Goal: Contribute content: Contribute content

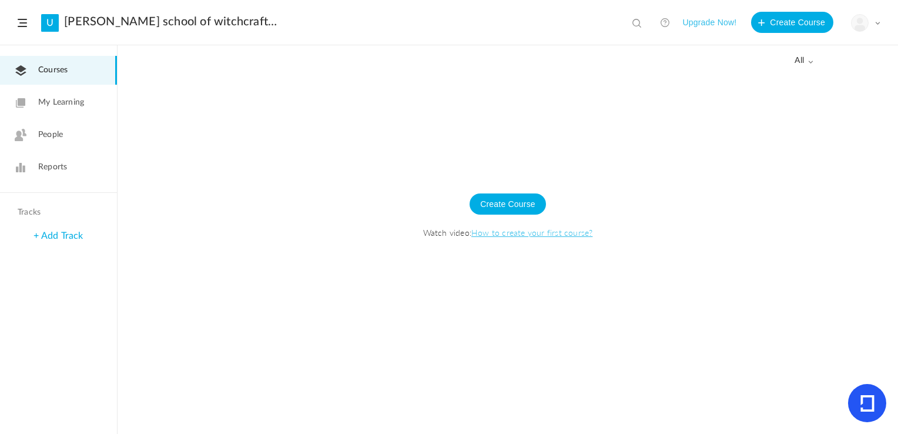
click at [803, 63] on span "all" at bounding box center [803, 61] width 19 height 10
click at [773, 103] on link "Drafts" at bounding box center [757, 108] width 110 height 22
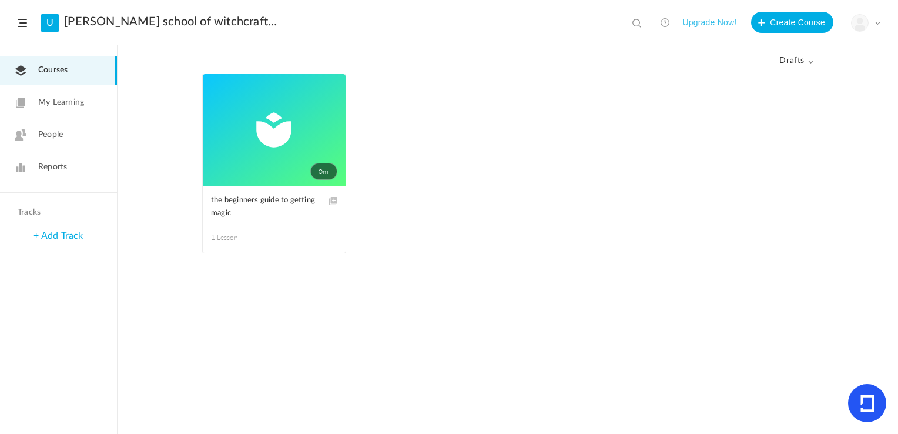
click at [0, 0] on span at bounding box center [0, 0] width 0 height 0
click at [0, 0] on link "Edit" at bounding box center [0, 0] width 0 height 0
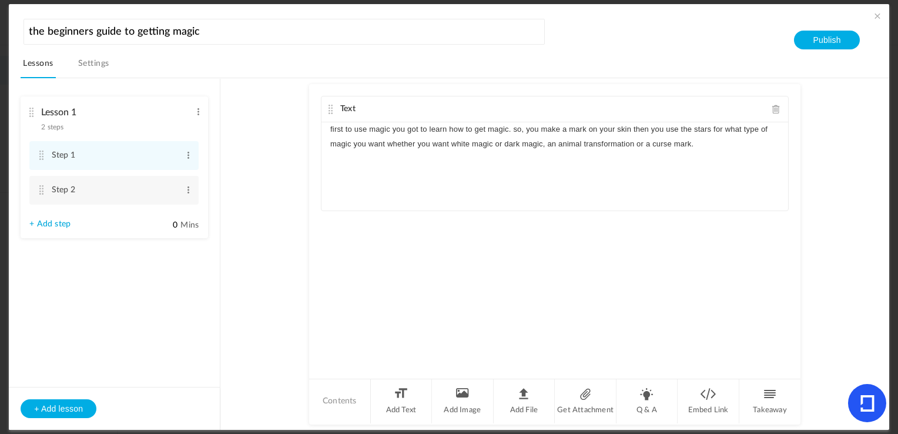
drag, startPoint x: 149, startPoint y: 199, endPoint x: 254, endPoint y: 233, distance: 109.8
click at [254, 233] on au-course-substep "Text first to use magic you got to learn how to get magic. so, you make a mark …" at bounding box center [554, 253] width 640 height 351
click at [188, 190] on span at bounding box center [188, 190] width 9 height 12
click at [186, 210] on link "Edit" at bounding box center [169, 209] width 46 height 14
click at [258, 142] on au-course-substep "Text first to use magic you got to learn how to get magic. so, you make a mark …" at bounding box center [554, 253] width 640 height 351
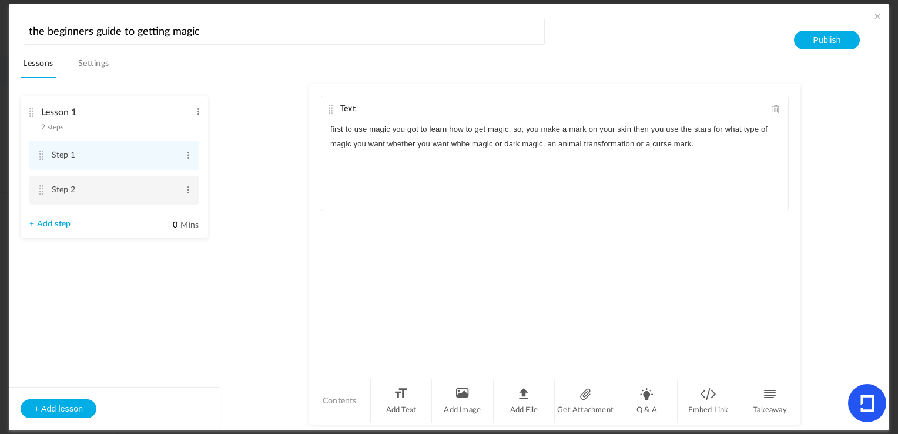
click at [41, 189] on cite at bounding box center [41, 189] width 8 height 9
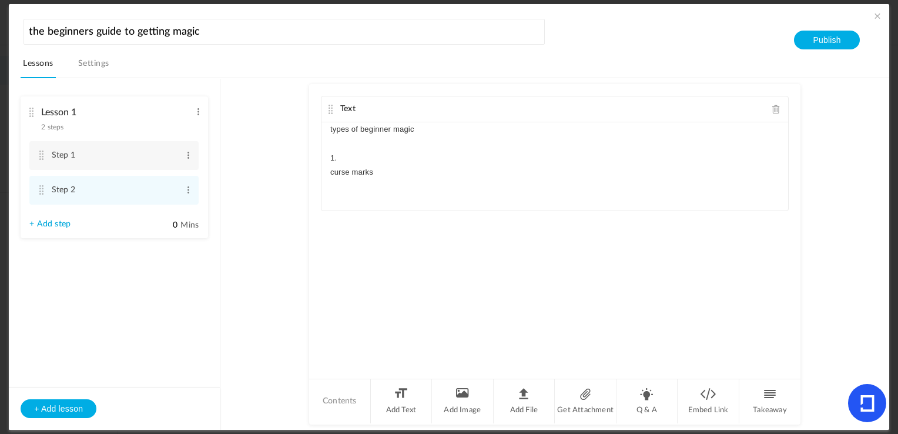
click at [440, 177] on p "curse marks" at bounding box center [554, 172] width 449 height 14
drag, startPoint x: 346, startPoint y: 196, endPoint x: 434, endPoint y: 173, distance: 91.5
click at [434, 173] on p "curse marks" at bounding box center [554, 172] width 449 height 14
click at [375, 245] on p "zombie" at bounding box center [554, 243] width 449 height 14
click at [408, 278] on div "types of beginner magic 1. curse marks vampirism lycanthropy mark of the beast …" at bounding box center [554, 204] width 467 height 165
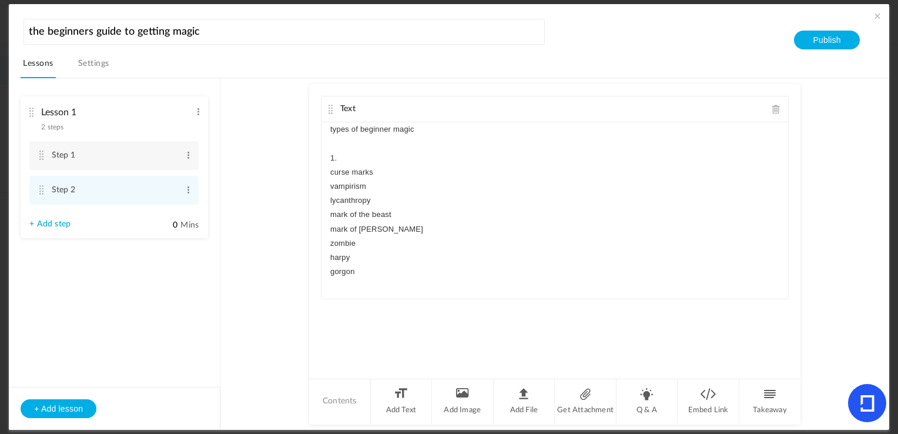
click at [376, 167] on p "curse marks" at bounding box center [554, 172] width 449 height 14
click at [326, 202] on div "types of beginner magic 1. curse marks types vampirism lycanthropy mark of the …" at bounding box center [554, 210] width 467 height 176
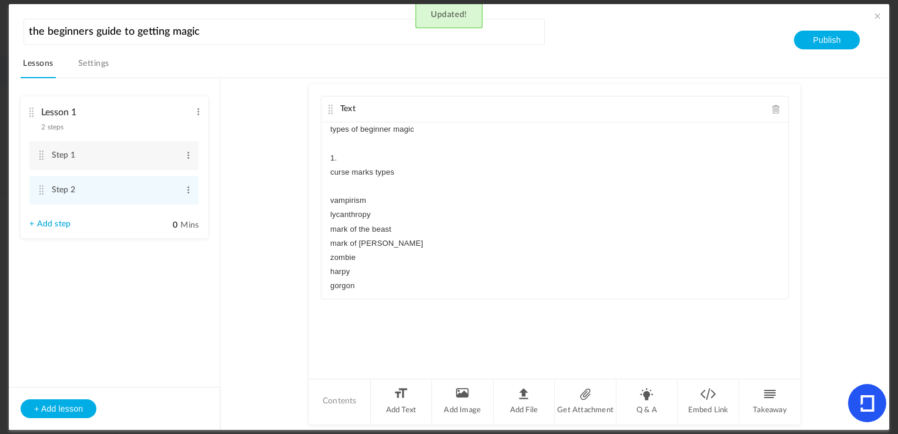
drag, startPoint x: 790, startPoint y: 181, endPoint x: 791, endPoint y: 222, distance: 41.1
click at [791, 222] on div "Text types of beginner magic 1. curse marks types vampirism lycanthropy mark of…" at bounding box center [554, 230] width 491 height 293
click at [418, 293] on div "types of beginner magic 1. curse marks types vampirism lycanthropy mark of the …" at bounding box center [554, 210] width 467 height 176
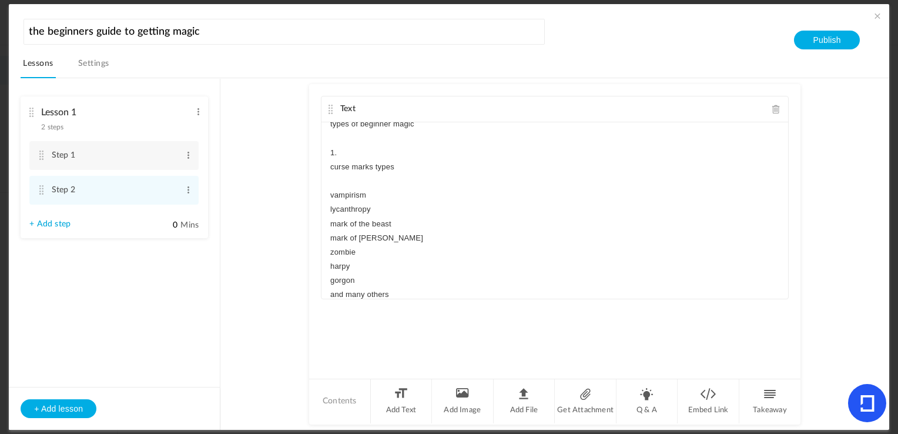
click at [54, 222] on link "+ Add step" at bounding box center [49, 224] width 41 height 10
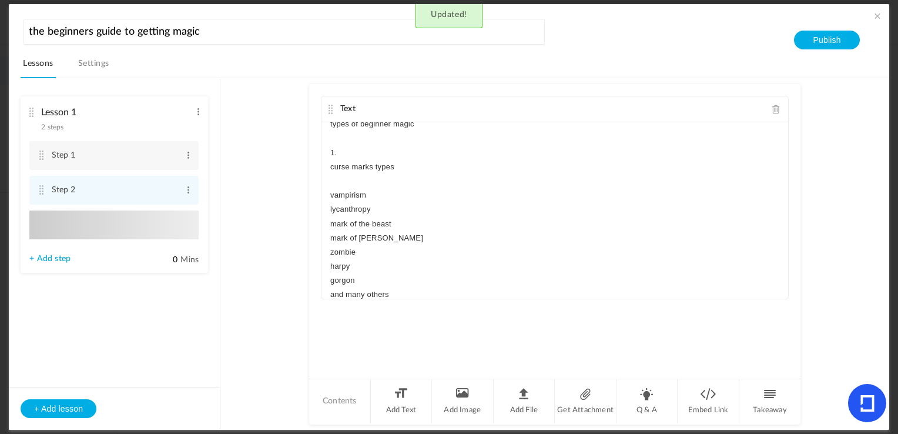
type input "Step 3"
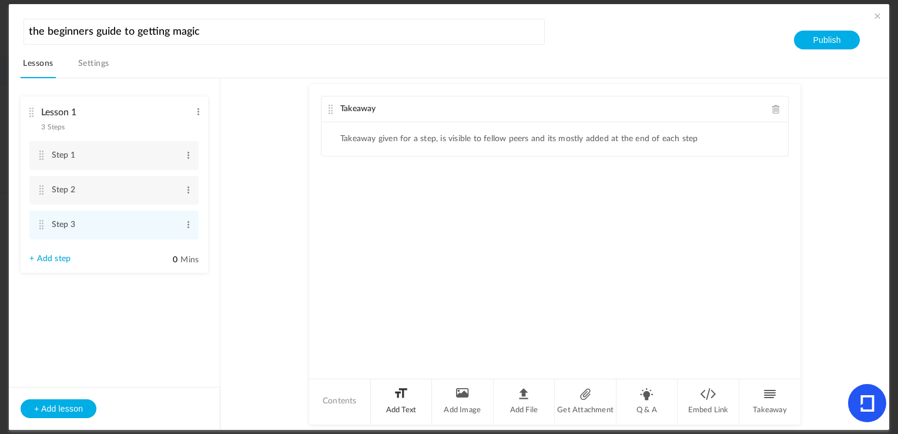
click at [400, 407] on li "Add Text" at bounding box center [402, 401] width 62 height 44
click at [772, 109] on span at bounding box center [776, 109] width 8 height 9
click at [705, 177] on div "Text" at bounding box center [554, 230] width 491 height 293
click at [772, 109] on span at bounding box center [776, 109] width 8 height 9
click at [402, 389] on li "Add Text" at bounding box center [402, 401] width 62 height 44
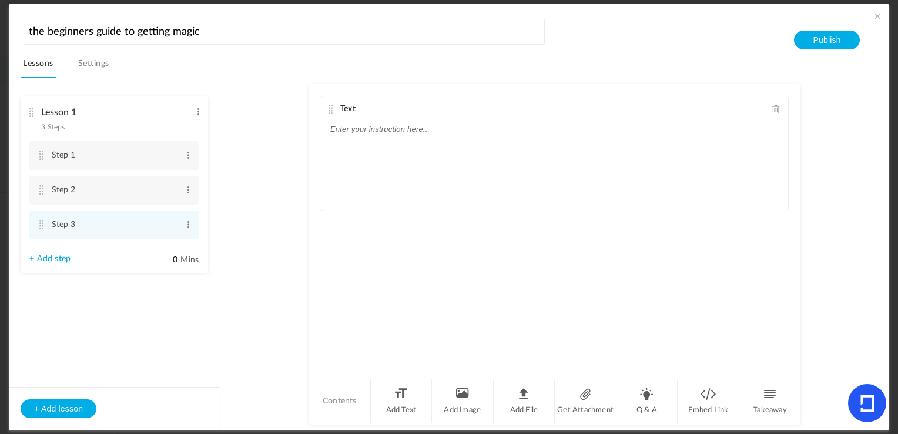
click at [406, 138] on div at bounding box center [554, 166] width 467 height 88
click at [53, 260] on link "+ Add step" at bounding box center [49, 259] width 41 height 10
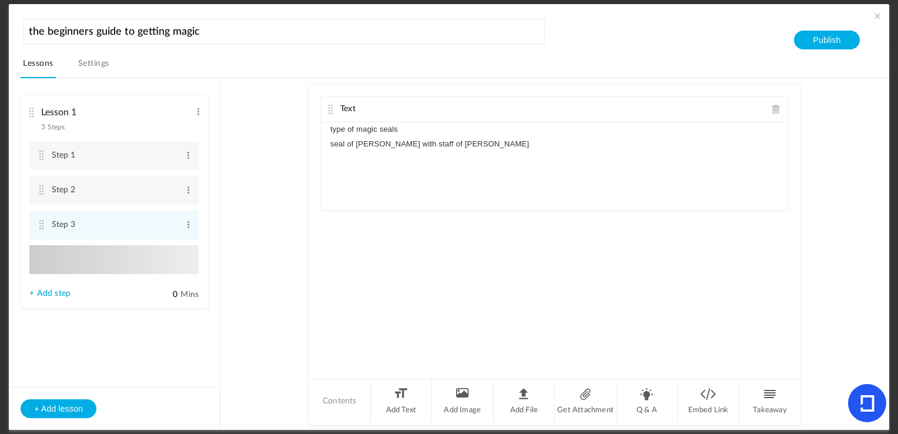
type input "Step 4"
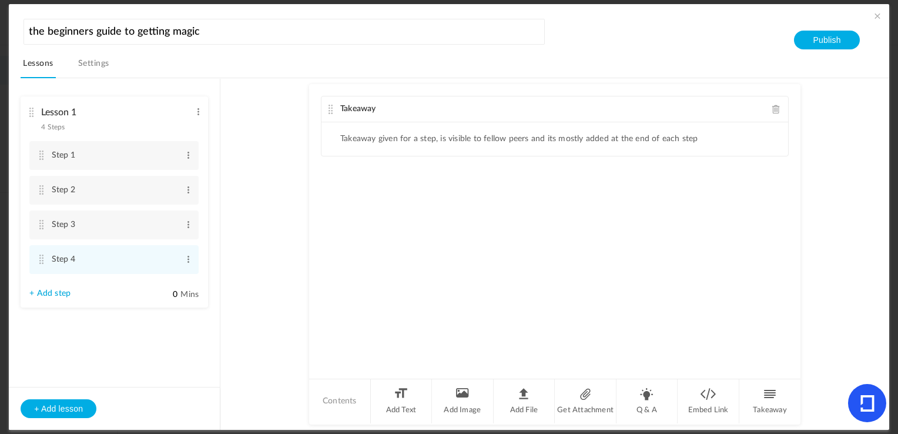
click at [769, 96] on div "Takeaway" at bounding box center [554, 109] width 467 height 26
click at [776, 109] on span at bounding box center [776, 109] width 8 height 9
click at [397, 403] on li "Add Text" at bounding box center [402, 401] width 62 height 44
click at [383, 152] on div at bounding box center [554, 166] width 467 height 88
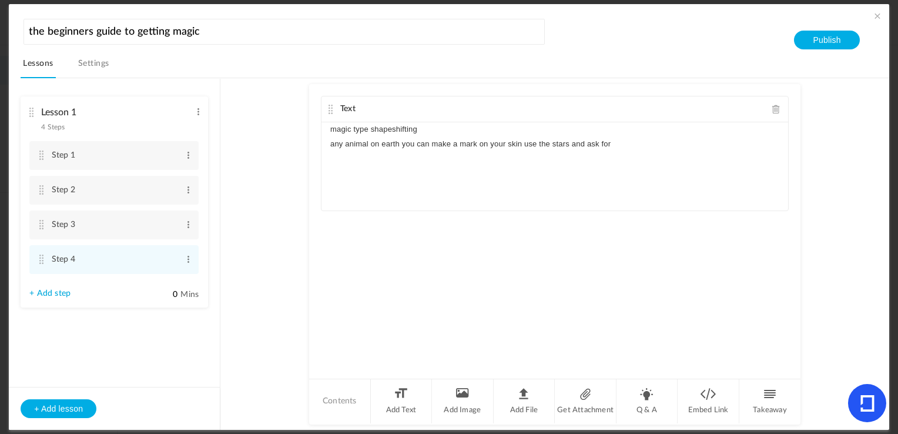
click at [398, 142] on p "any animal on earth you can make a mark on your skin use the stars and ask for" at bounding box center [554, 144] width 449 height 14
click at [810, 38] on button "Publish" at bounding box center [826, 40] width 65 height 19
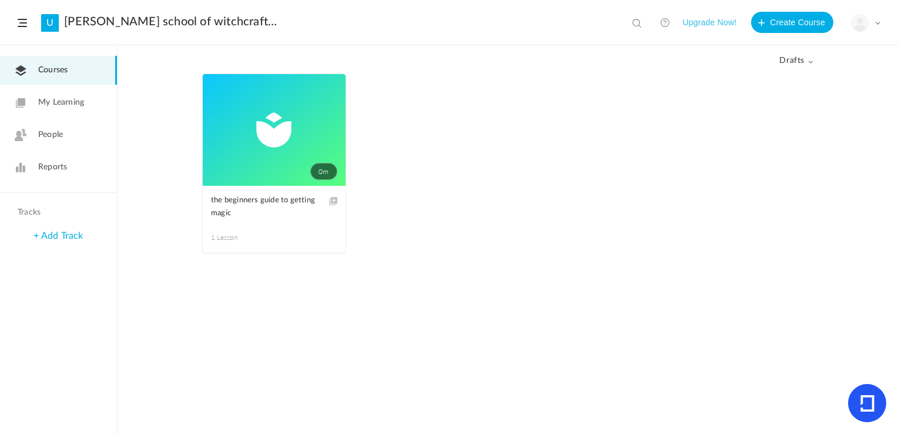
click at [293, 169] on link "0m" at bounding box center [274, 130] width 143 height 112
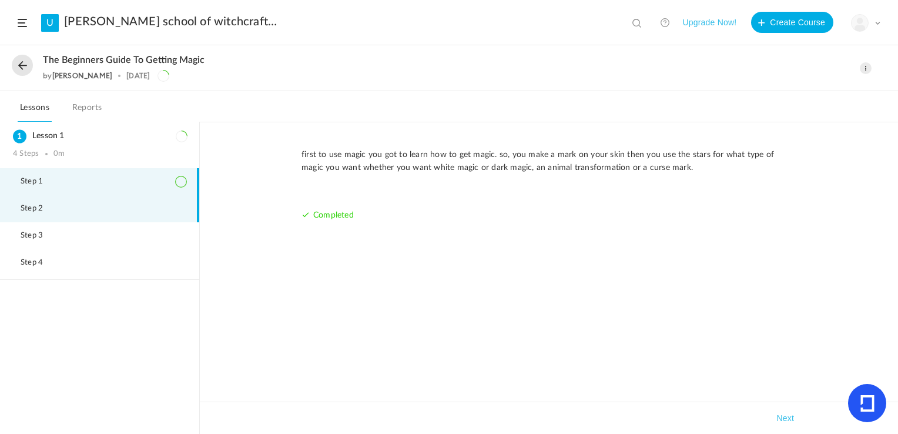
click at [126, 212] on li "Step 2" at bounding box center [99, 208] width 199 height 27
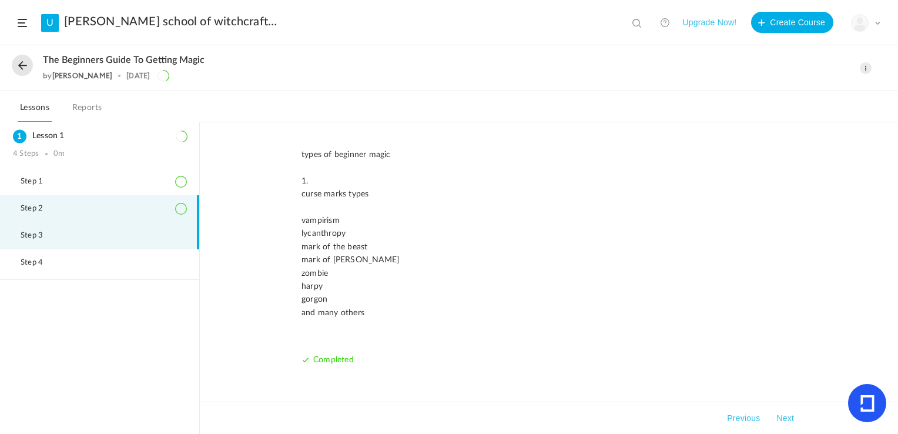
click at [115, 236] on li "Step 3" at bounding box center [99, 235] width 199 height 27
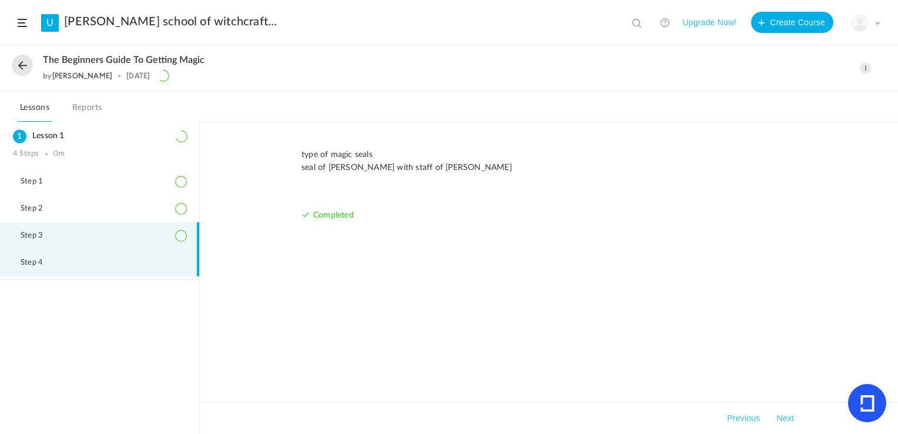
click at [109, 261] on li "Step 4" at bounding box center [99, 262] width 199 height 27
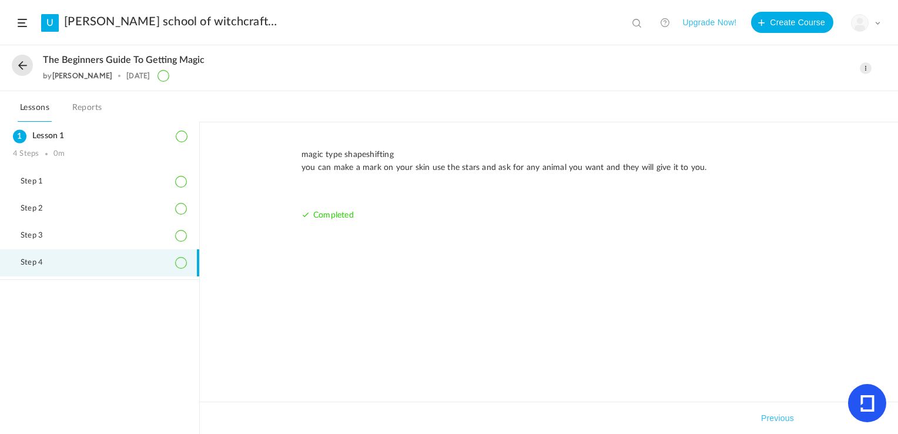
click at [19, 64] on button at bounding box center [22, 65] width 21 height 21
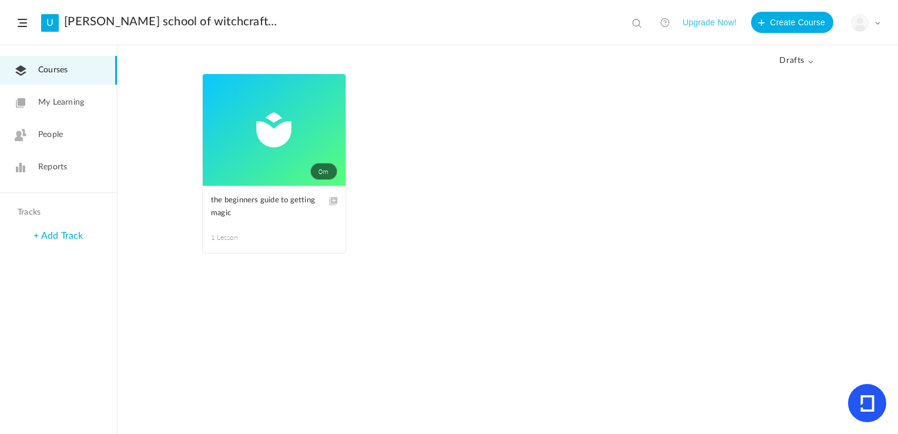
click at [88, 135] on link "People" at bounding box center [58, 134] width 117 height 29
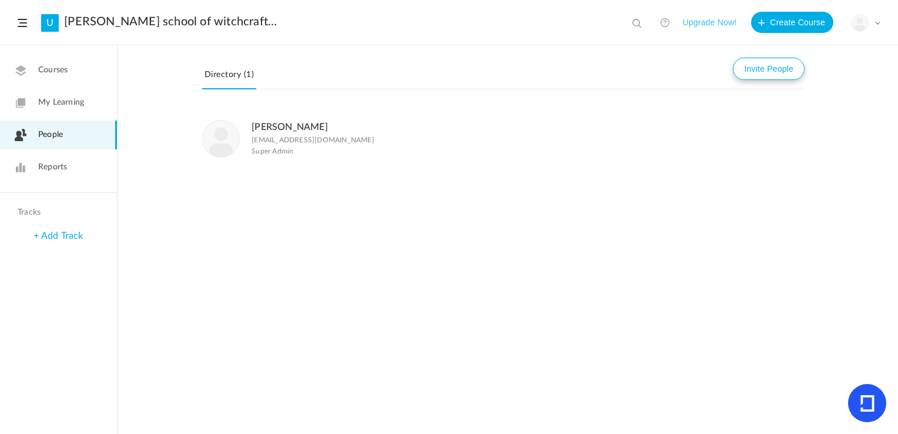
click at [769, 74] on button "Invite People" at bounding box center [769, 69] width 72 height 22
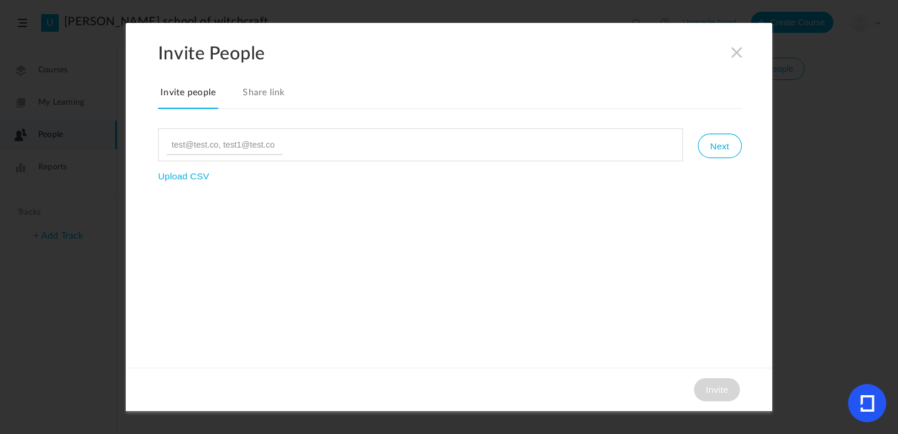
click at [731, 53] on span at bounding box center [736, 52] width 13 height 13
